Goal: Information Seeking & Learning: Learn about a topic

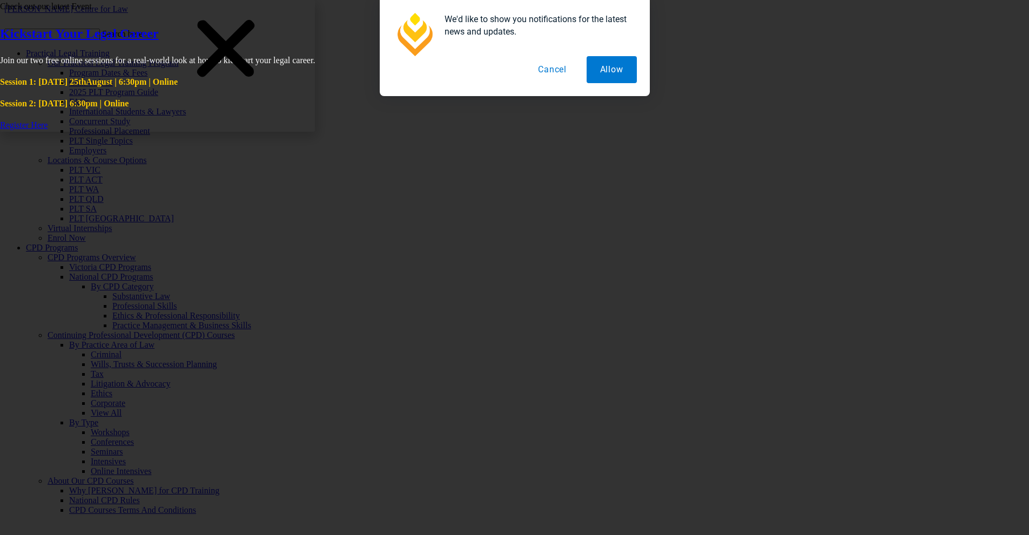
click at [182, 322] on div "Check out our latest Event Kickstart Your Legal Career Join our two free online…" at bounding box center [514, 267] width 1029 height 535
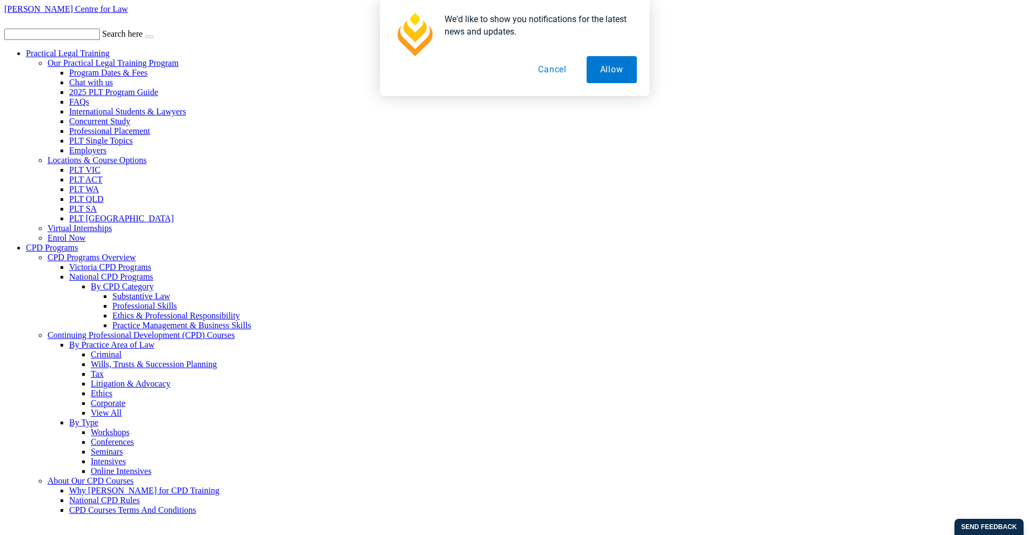
scroll to position [5686, 0]
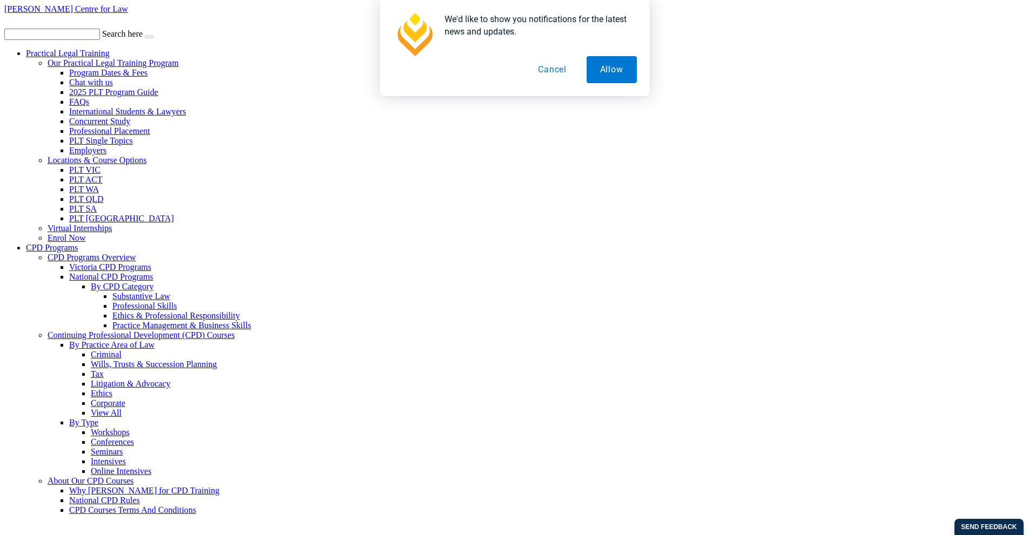
click at [561, 71] on button "Cancel" at bounding box center [553, 69] width 56 height 27
